Goal: Task Accomplishment & Management: Use online tool/utility

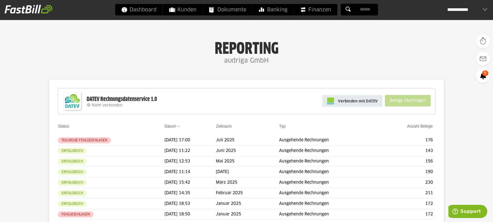
click at [358, 103] on span "Verbinden mit DATEV" at bounding box center [358, 101] width 40 height 6
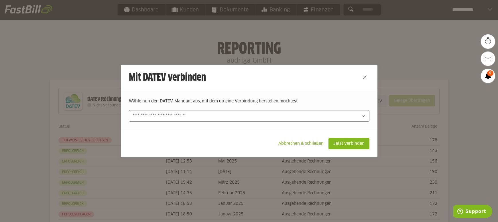
click at [215, 119] on input "text" at bounding box center [244, 116] width 225 height 6
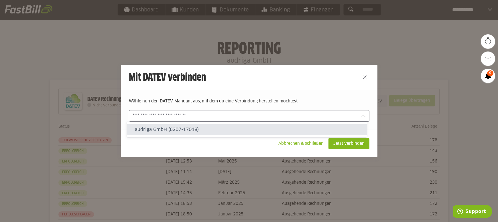
click at [203, 128] on slot "audriga GmbH (6207-17018)" at bounding box center [248, 129] width 227 height 6
type input "**********"
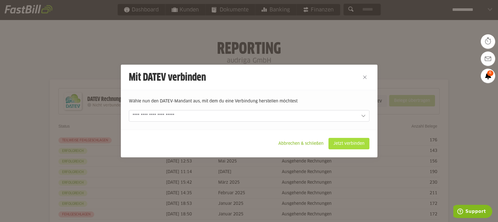
click at [344, 144] on slot "Jetzt verbinden" at bounding box center [348, 143] width 40 height 11
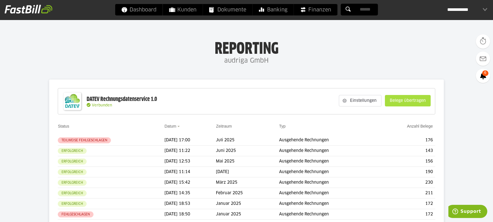
click at [405, 101] on slot "Belege übertragen" at bounding box center [407, 100] width 45 height 11
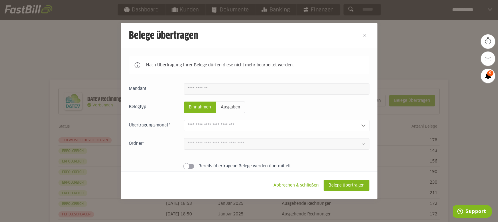
click at [227, 127] on input "text" at bounding box center [271, 125] width 169 height 6
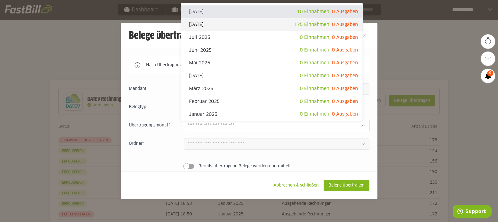
click at [215, 26] on slot "August 2025" at bounding box center [241, 24] width 105 height 6
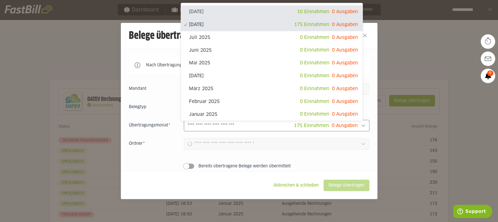
type input "**********"
type input "*******"
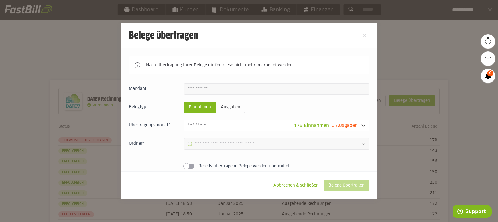
type input "**********"
click at [342, 187] on slot "Belege übertragen" at bounding box center [346, 185] width 45 height 11
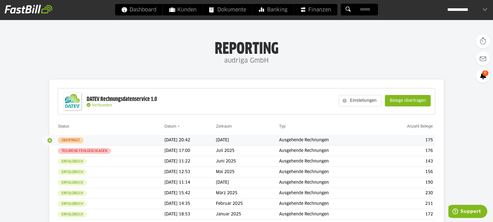
click at [51, 139] on button "button" at bounding box center [50, 141] width 10 height 10
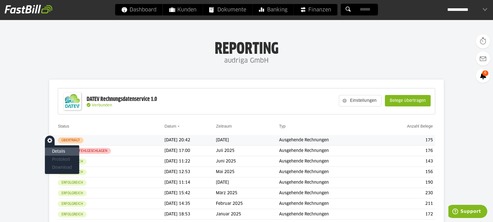
click at [63, 151] on slot "Details" at bounding box center [62, 152] width 20 height 6
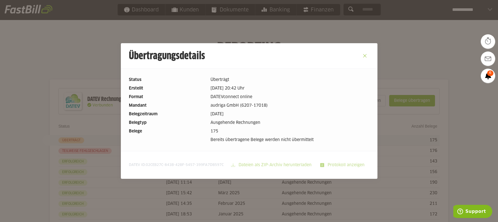
click at [361, 55] on button "Close" at bounding box center [364, 55] width 9 height 9
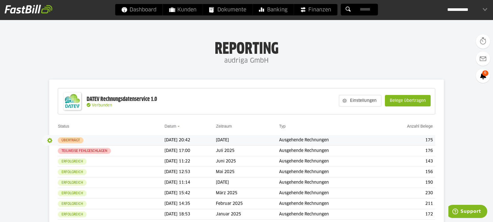
click at [47, 139] on button "button" at bounding box center [50, 141] width 10 height 10
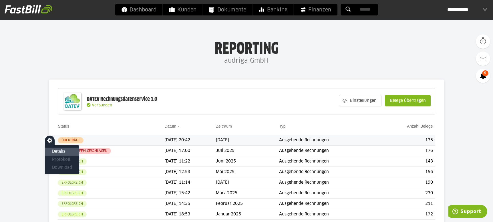
click at [63, 153] on slot "Details" at bounding box center [62, 152] width 20 height 6
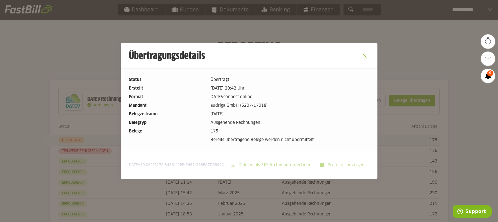
click at [363, 56] on button "Close" at bounding box center [364, 55] width 9 height 9
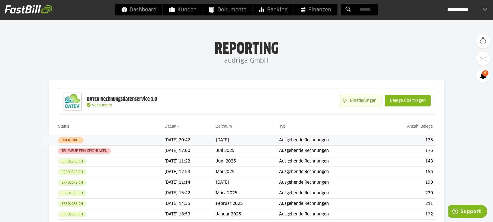
click at [362, 102] on slot "Einstellungen" at bounding box center [364, 100] width 35 height 11
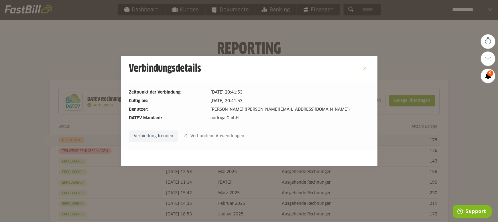
click at [360, 68] on button "Close" at bounding box center [364, 68] width 9 height 9
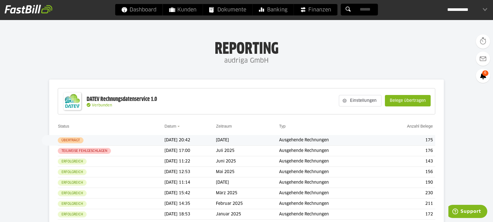
click at [481, 11] on div "**********" at bounding box center [467, 9] width 40 height 11
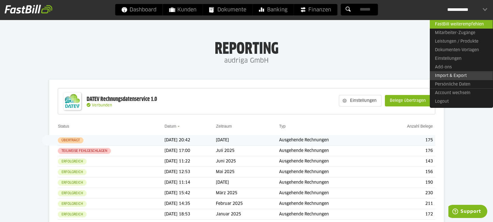
click at [465, 78] on link "Import & Export" at bounding box center [461, 75] width 63 height 9
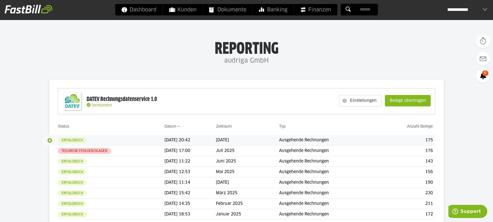
click at [48, 140] on button "button" at bounding box center [50, 141] width 10 height 10
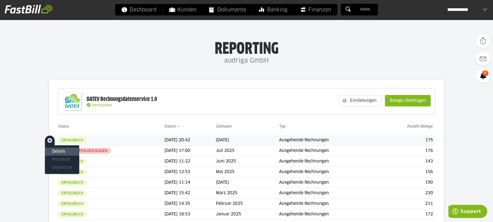
click at [60, 152] on slot "Details" at bounding box center [62, 152] width 20 height 6
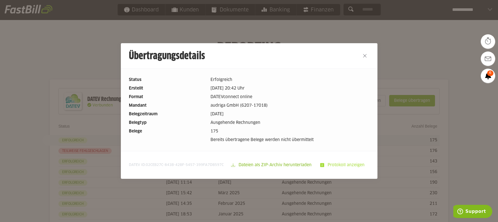
click at [346, 164] on slot "Protokoll anzeigen" at bounding box center [346, 165] width 45 height 11
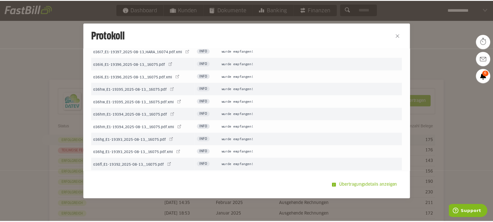
scroll to position [2197, 0]
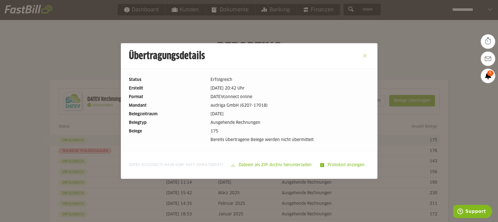
click at [362, 53] on button "Close" at bounding box center [364, 55] width 9 height 9
